Goal: Information Seeking & Learning: Learn about a topic

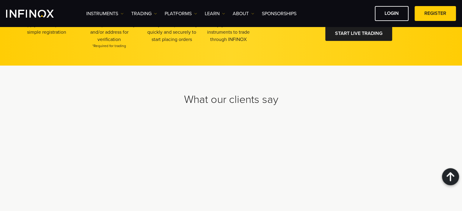
scroll to position [1939, 0]
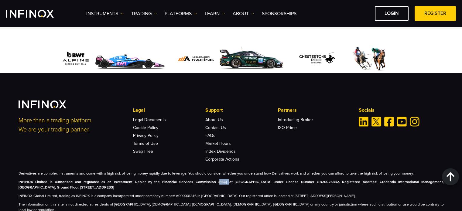
drag, startPoint x: 206, startPoint y: 163, endPoint x: 198, endPoint y: 164, distance: 8.0
click at [198, 180] on strong "INFINOX Limited is authorised and regulated as an Investment Dealer by the Fina…" at bounding box center [231, 185] width 425 height 10
drag, startPoint x: 128, startPoint y: 165, endPoint x: 147, endPoint y: 166, distance: 19.8
click at [147, 179] on p "INFINOX Limited is authorised and regulated as an Investment Dealer by the Fina…" at bounding box center [231, 184] width 425 height 11
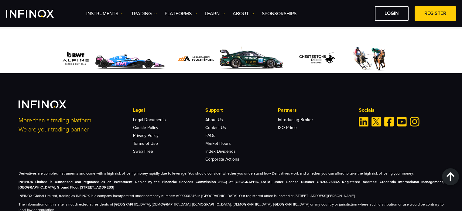
click at [159, 179] on p "INFINOX Limited is authorised and regulated as an Investment Dealer by the Fina…" at bounding box center [231, 184] width 425 height 11
drag, startPoint x: 151, startPoint y: 155, endPoint x: 157, endPoint y: 155, distance: 6.4
click at [157, 171] on p "Derivatives are complex instruments and come with a high risk of losing money r…" at bounding box center [231, 173] width 425 height 5
drag, startPoint x: 116, startPoint y: 177, endPoint x: 152, endPoint y: 177, distance: 36.1
click at [152, 193] on p "INFINOX Global Limited, trading as INFINOX is a company incorporated under comp…" at bounding box center [231, 195] width 425 height 5
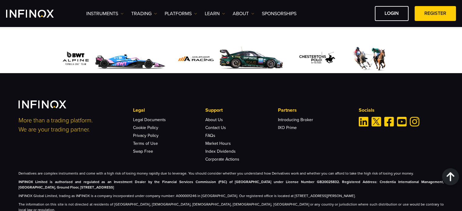
click at [159, 193] on p "INFINOX Global Limited, trading as INFINOX is a company incorporated under comp…" at bounding box center [231, 195] width 425 height 5
click at [153, 182] on div "Derivatives are complex instruments and come with a high risk of losing money r…" at bounding box center [231, 192] width 425 height 42
